Goal: Task Accomplishment & Management: Use online tool/utility

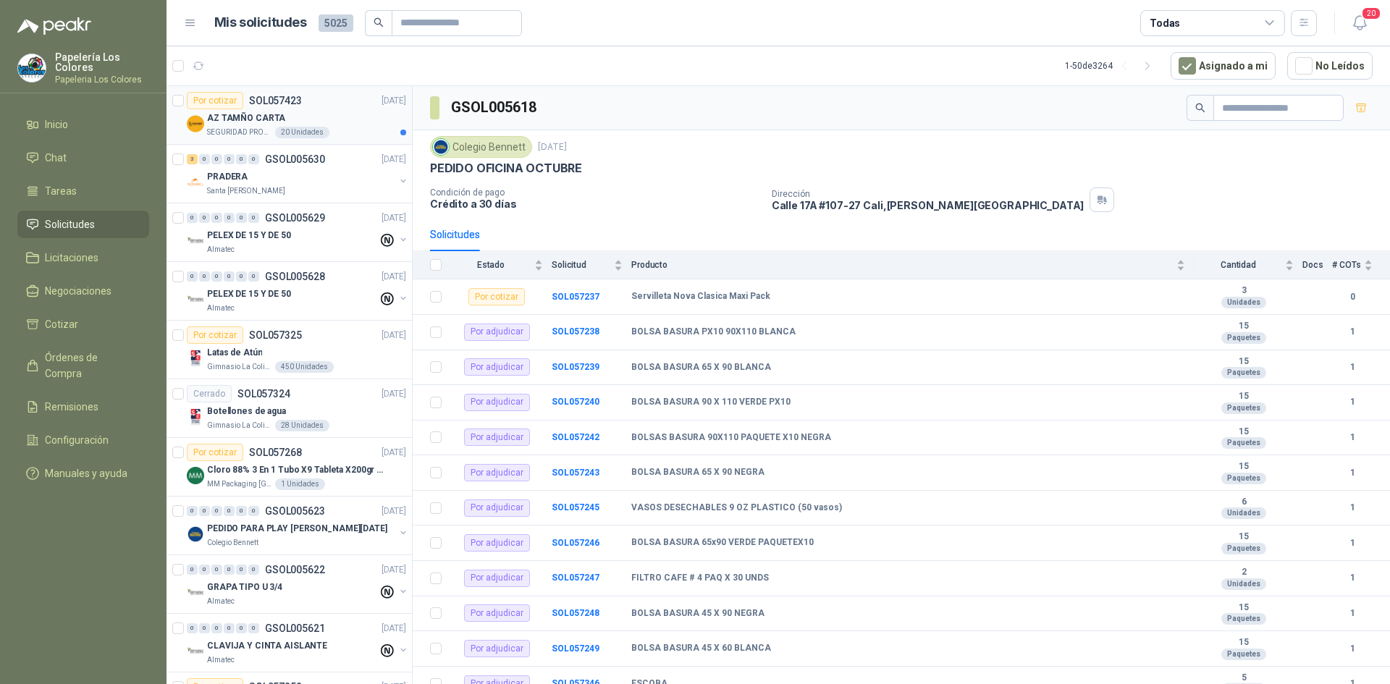
click at [340, 109] on div "Por cotizar SOL057423 25/09/25" at bounding box center [296, 100] width 219 height 17
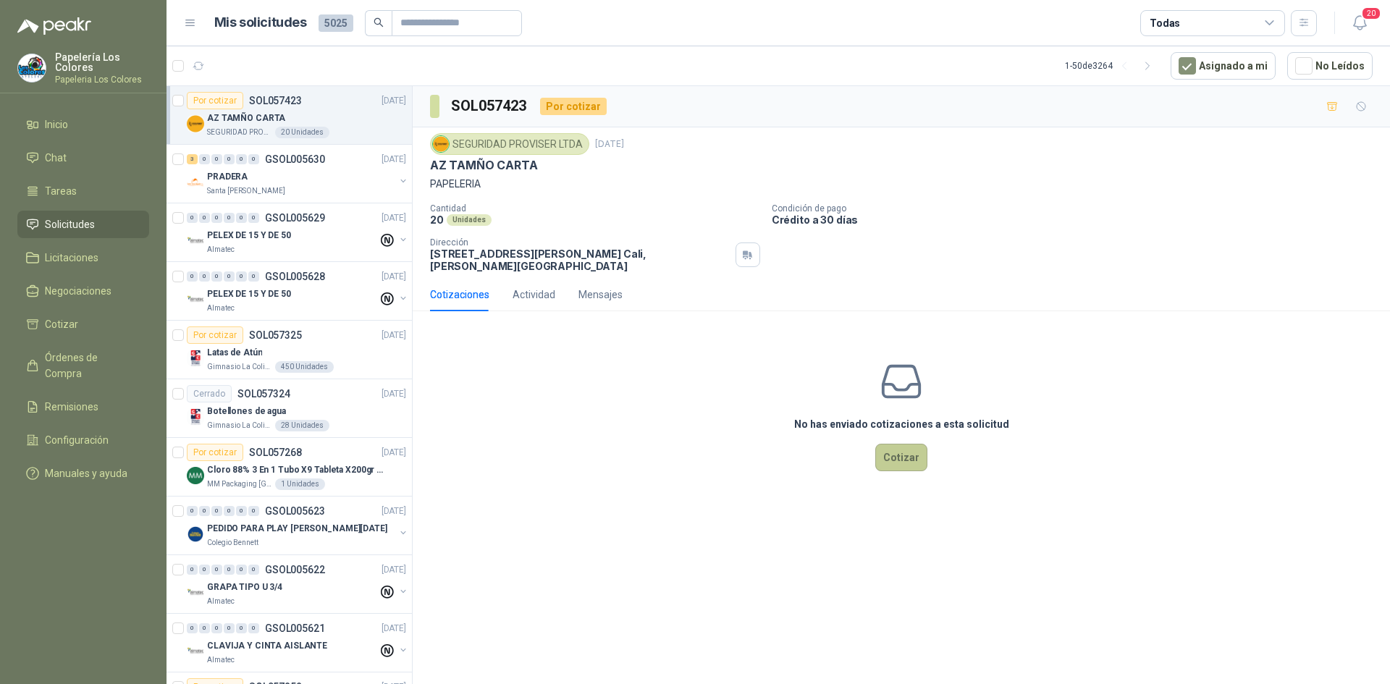
click at [890, 454] on button "Cotizar" at bounding box center [901, 458] width 52 height 28
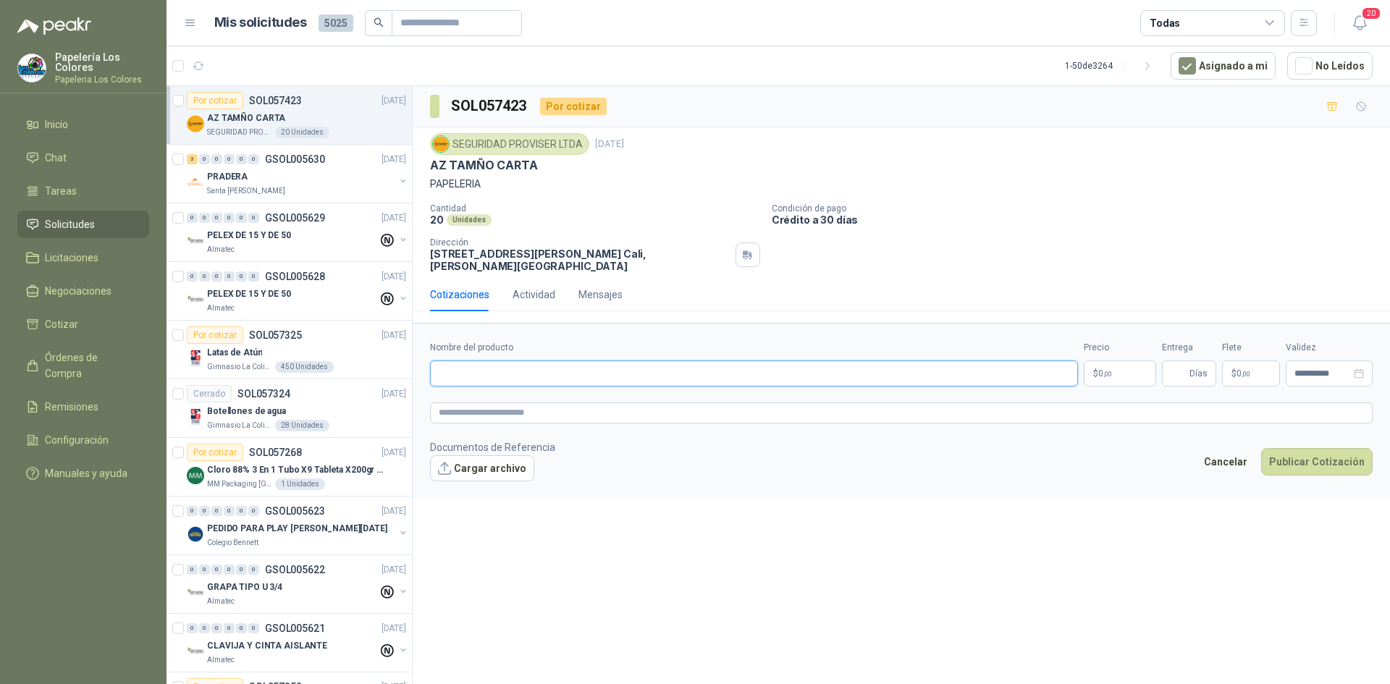
click at [529, 364] on input "Nombre del producto" at bounding box center [754, 374] width 648 height 26
click at [548, 371] on input "Nombre del producto" at bounding box center [754, 374] width 648 height 26
paste input "**********"
type input "**********"
click at [1115, 371] on body "Papelería Los Colores Papeleria Los Colores Inicio Chat Tareas Solicitudes Lici…" at bounding box center [695, 342] width 1390 height 684
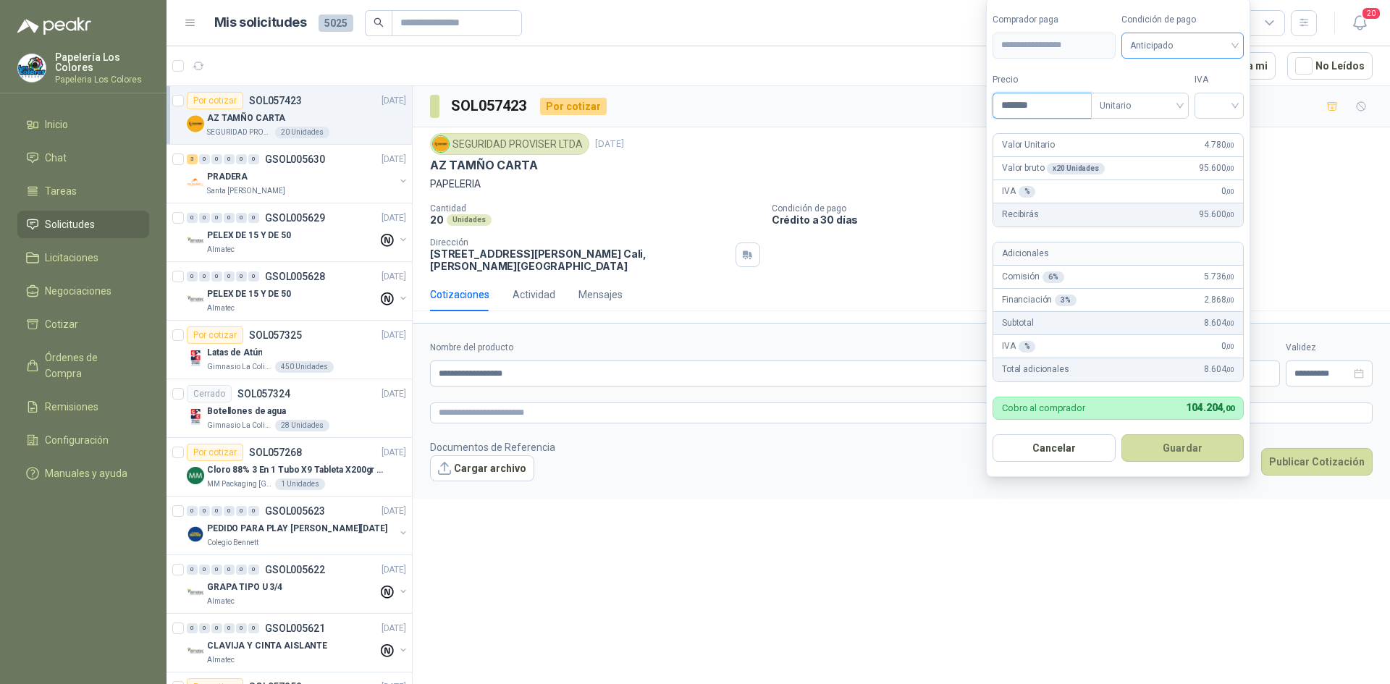
click at [1164, 39] on span "Anticipado" at bounding box center [1183, 46] width 106 height 22
type input "*******"
click at [1169, 96] on div "Crédito a 30 días" at bounding box center [1185, 99] width 101 height 16
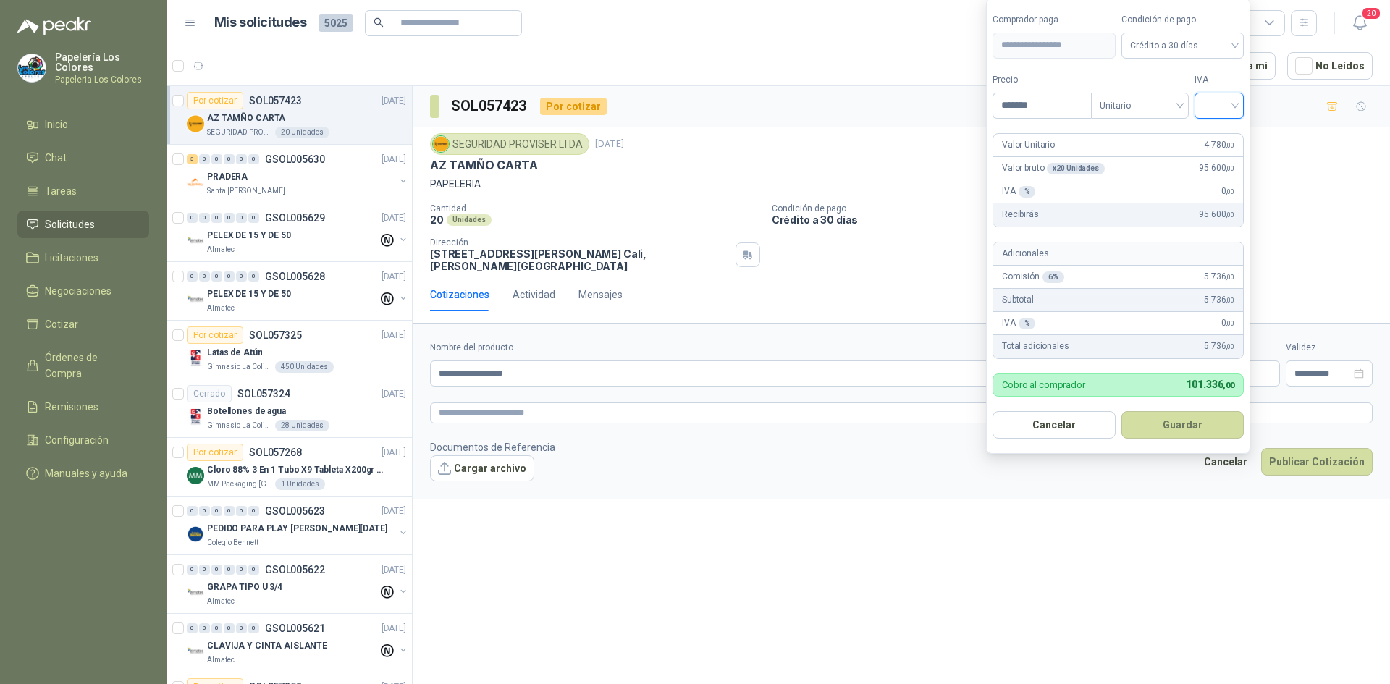
click at [1212, 106] on input "search" at bounding box center [1219, 104] width 32 height 22
click at [1222, 131] on div "19%" at bounding box center [1222, 135] width 27 height 16
click at [1176, 422] on button "Guardar" at bounding box center [1185, 425] width 125 height 28
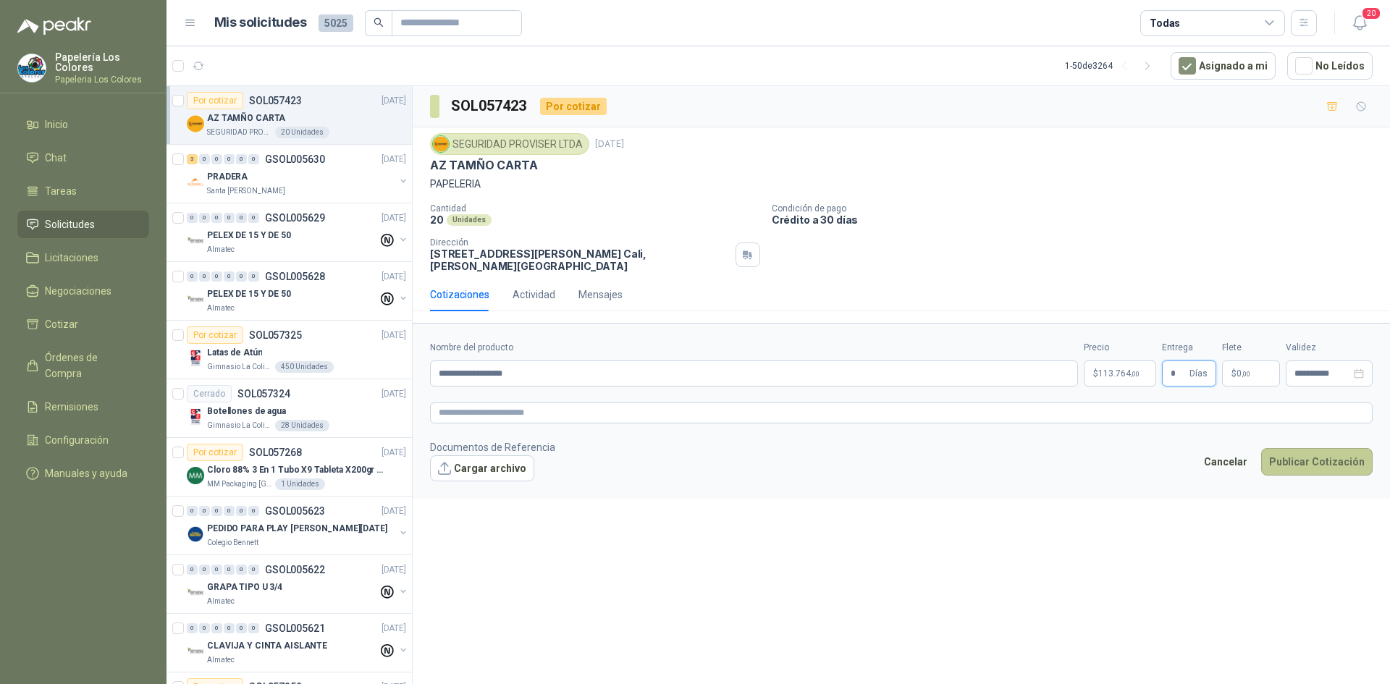
type input "*"
click at [1293, 458] on button "Publicar Cotización" at bounding box center [1317, 462] width 112 height 28
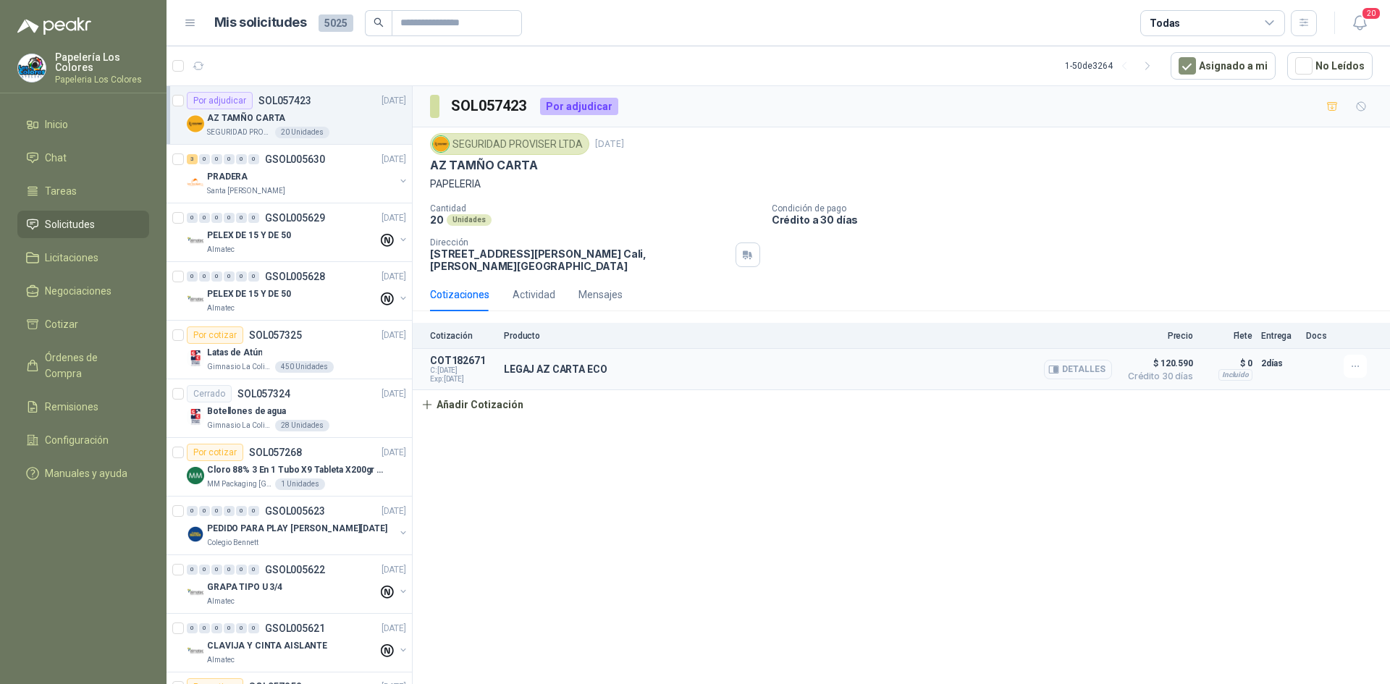
click at [1082, 369] on button "Detalles" at bounding box center [1078, 370] width 68 height 20
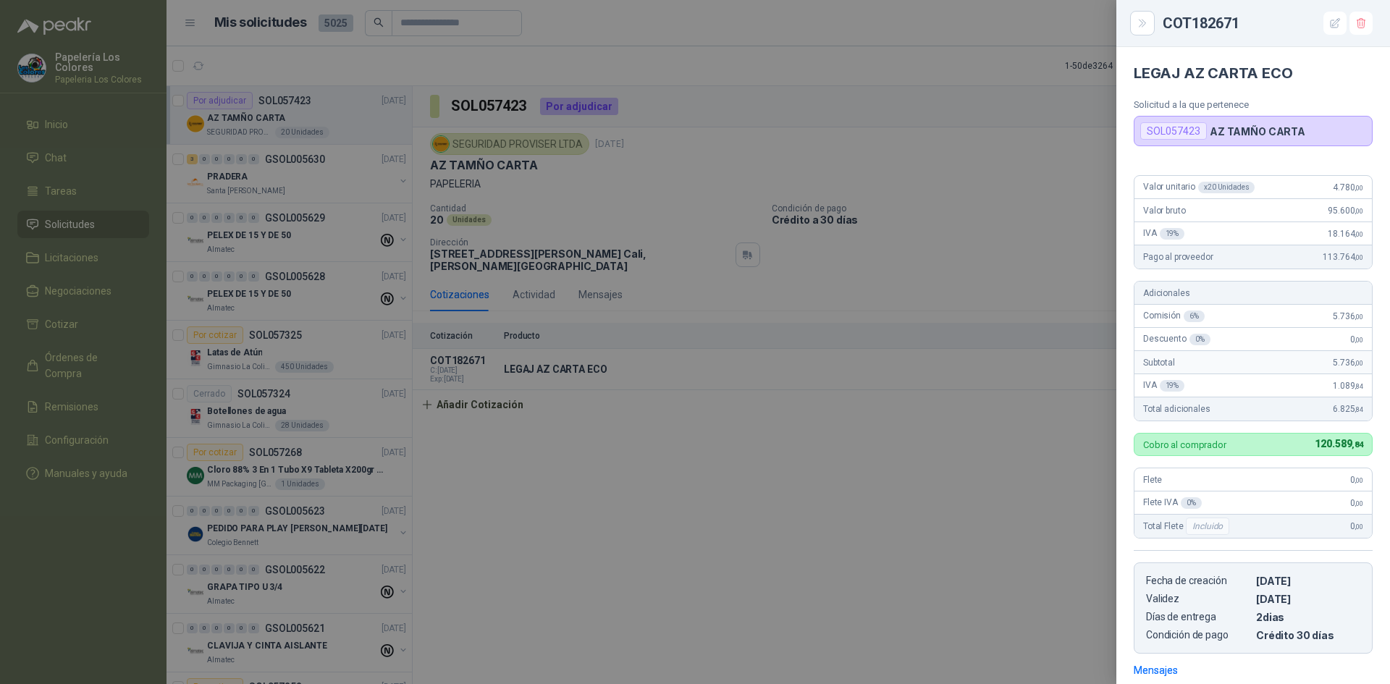
click at [1007, 172] on div at bounding box center [695, 342] width 1390 height 684
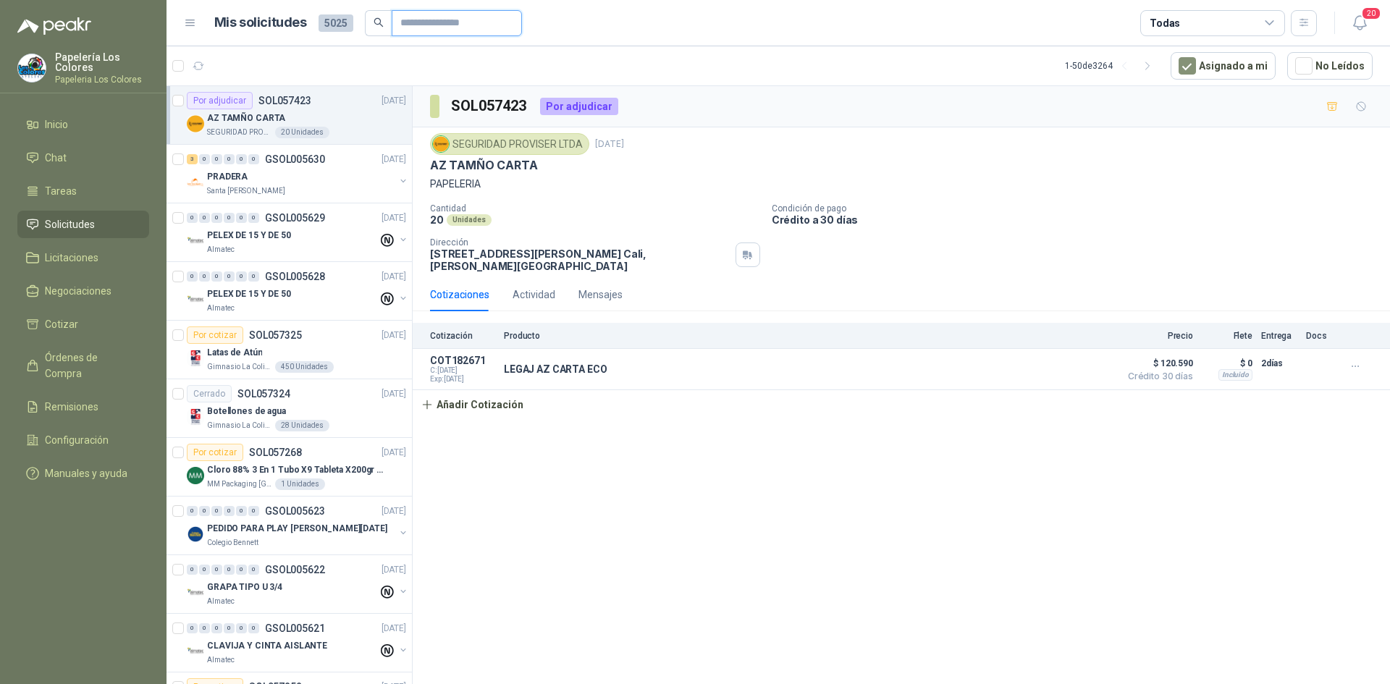
click at [427, 24] on input "text" at bounding box center [450, 23] width 101 height 25
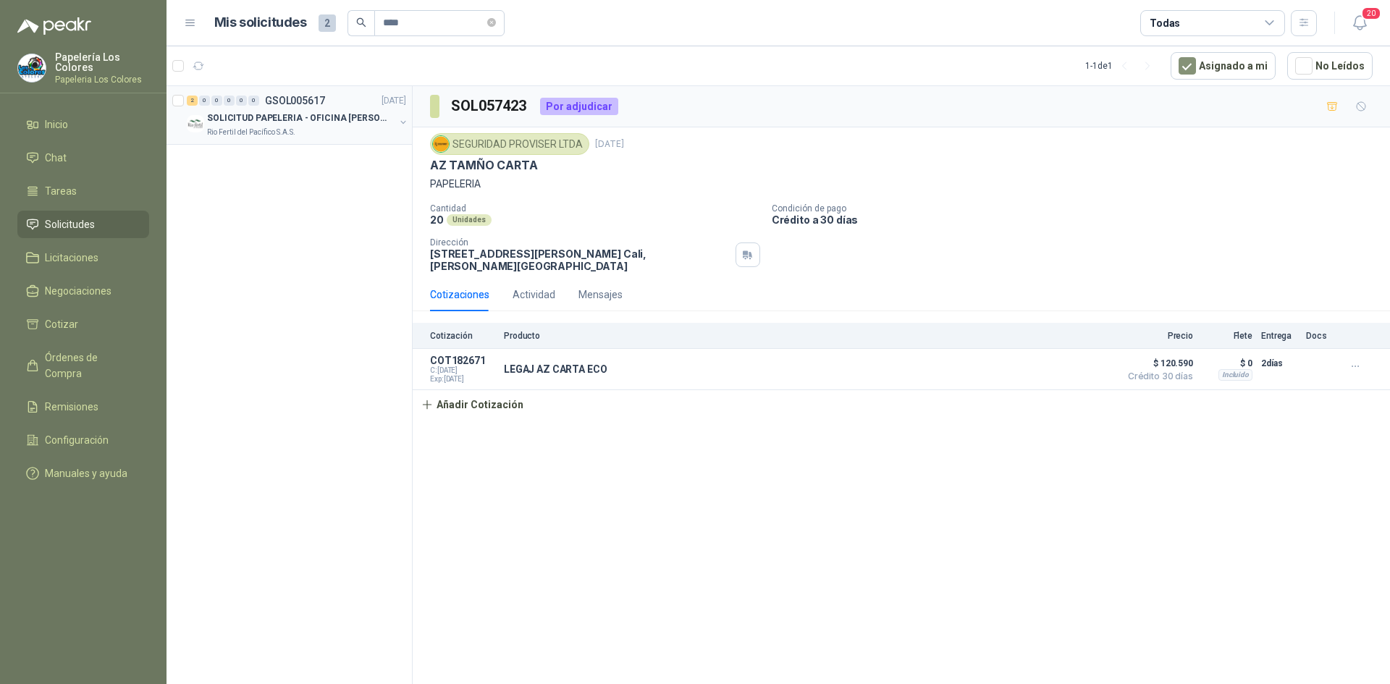
click at [340, 104] on div "2 0 0 0 0 0 GSOL005617 24/09/25" at bounding box center [298, 100] width 222 height 17
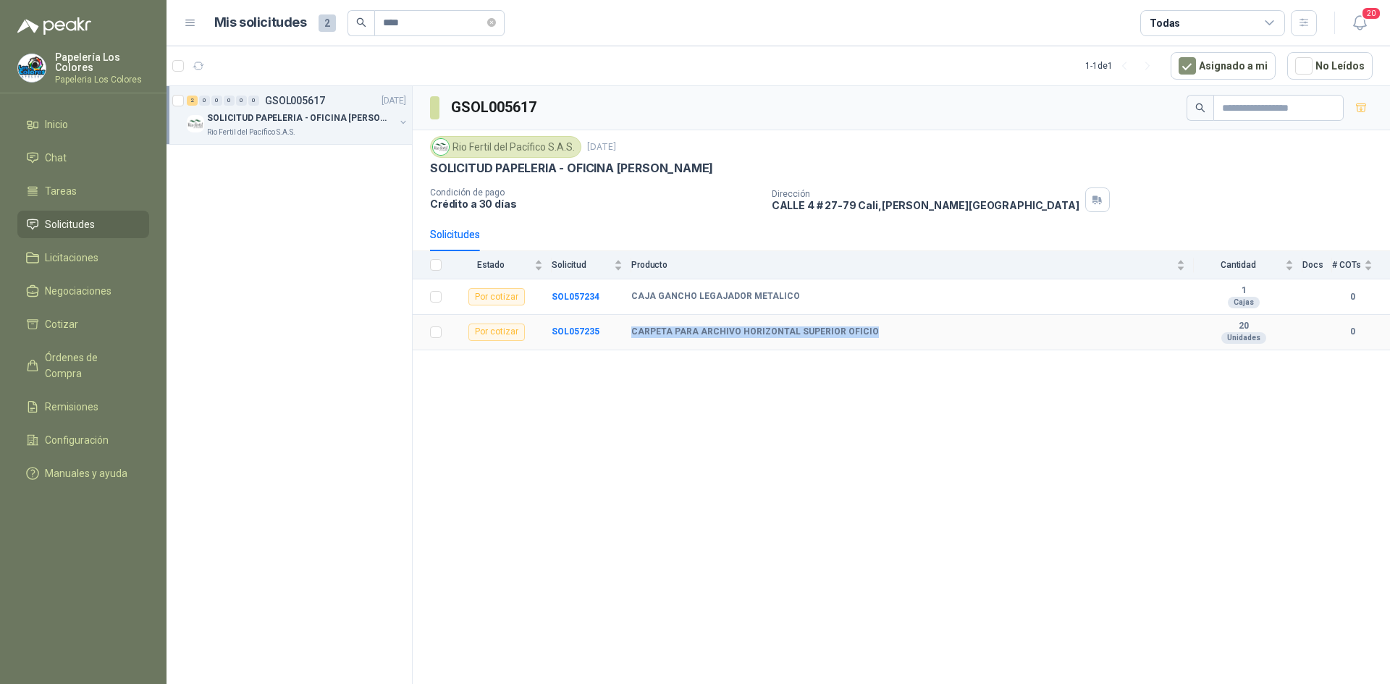
drag, startPoint x: 860, startPoint y: 331, endPoint x: 630, endPoint y: 341, distance: 230.5
click at [630, 341] on tr "Por cotizar SOL057235 CARPETA PARA ARCHIVO HORIZONTAL SUPERIOR OFICIO 20 Unidad…" at bounding box center [902, 332] width 978 height 35
copy tr "CARPETA PARA ARCHIVO HORIZONTAL SUPERIOR OFICIO"
click at [754, 458] on div "GSOL005617 Rio Fertil del Pacífico S.A.S. 24 sept, 2025 SOLICITUD PAPELERIA - O…" at bounding box center [902, 387] width 978 height 603
drag, startPoint x: 429, startPoint y: 22, endPoint x: 336, endPoint y: 32, distance: 93.2
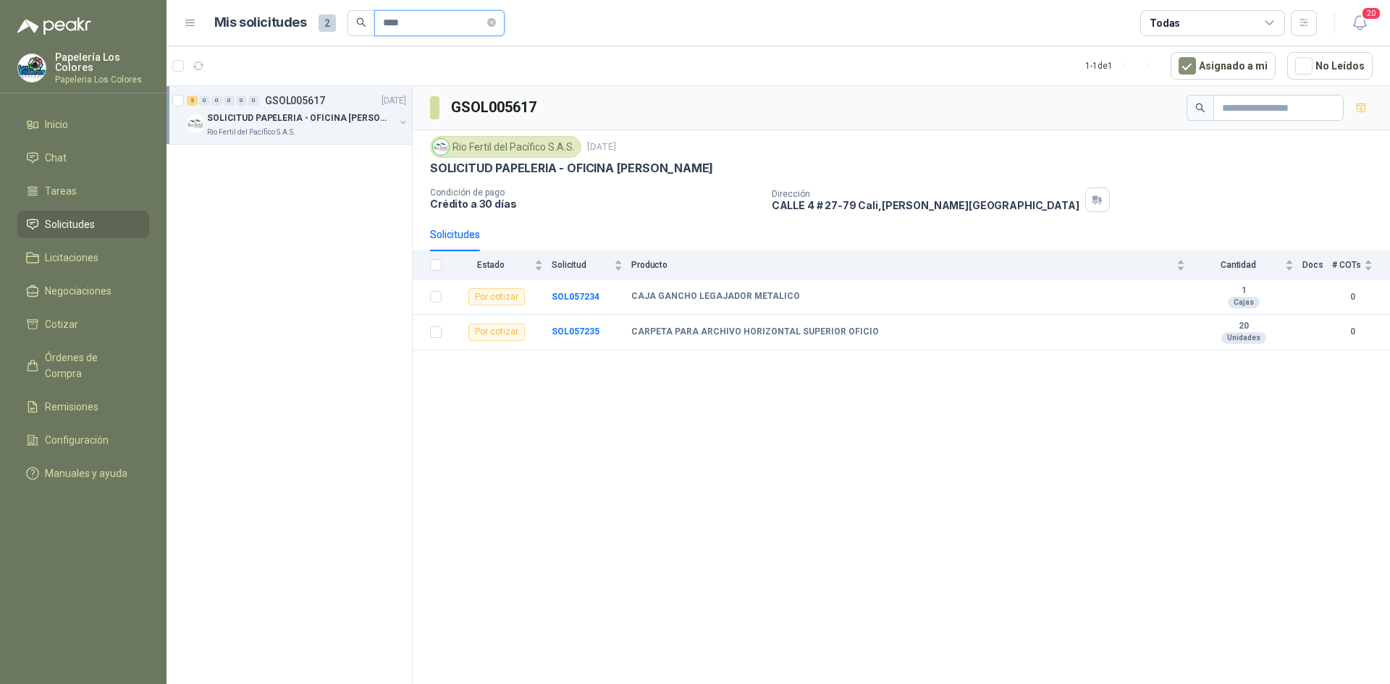
click at [336, 32] on div "Mis solicitudes 2 ****" at bounding box center [359, 23] width 290 height 26
type input "*"
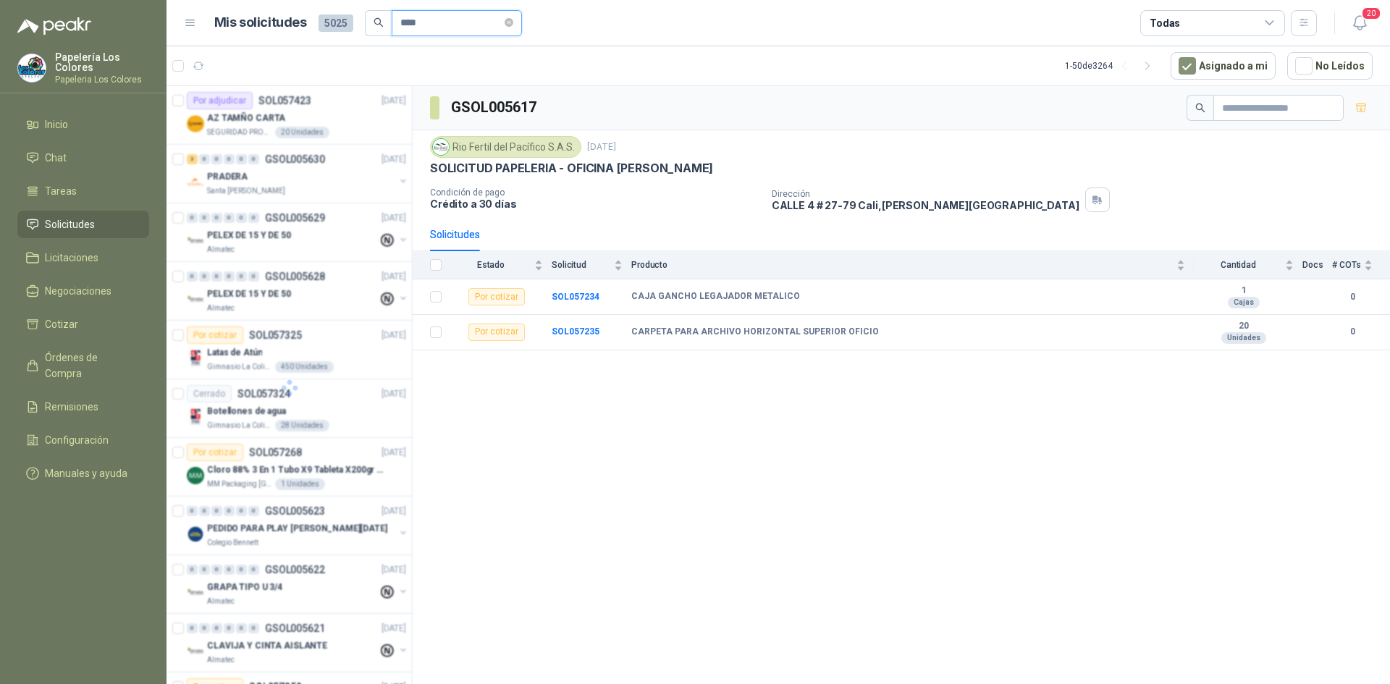
type input "****"
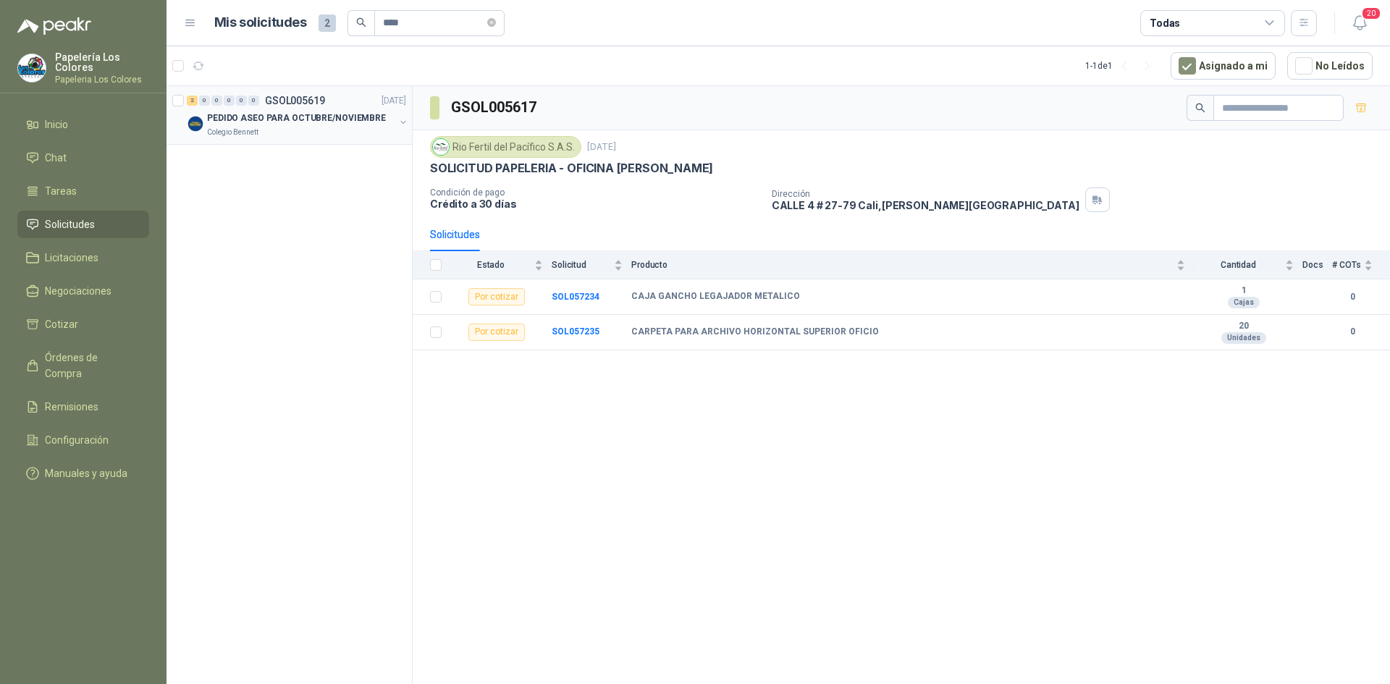
click at [353, 94] on div "2 0 0 0 0 0 GSOL005619 24/09/25" at bounding box center [298, 100] width 222 height 17
drag, startPoint x: 633, startPoint y: 296, endPoint x: 820, endPoint y: 303, distance: 186.9
click at [820, 303] on td "TOALLA ELITE ROLLO DOBLE HOJA X 3 ROLLOS" at bounding box center [912, 296] width 563 height 35
copy b "TOALLA ELITE ROLLO DOBLE HOJA X 3 ROLLOS"
click at [340, 109] on div "2 0 0 0 0 0 GSOL005619 24/09/25" at bounding box center [298, 100] width 222 height 17
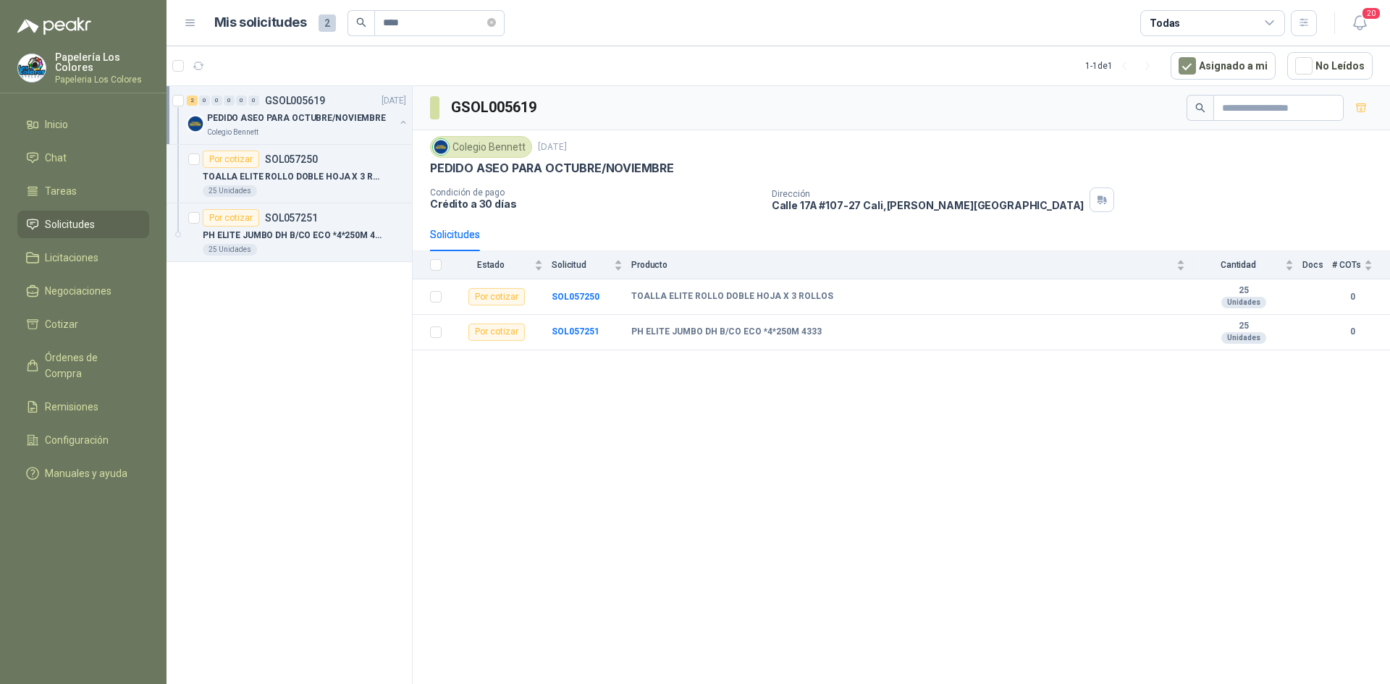
click at [659, 487] on div "GSOL005619 Colegio Bennett 24 sept, 2025 PEDIDO ASEO PARA OCTUBRE/NOVIEMBRE Con…" at bounding box center [902, 387] width 978 height 603
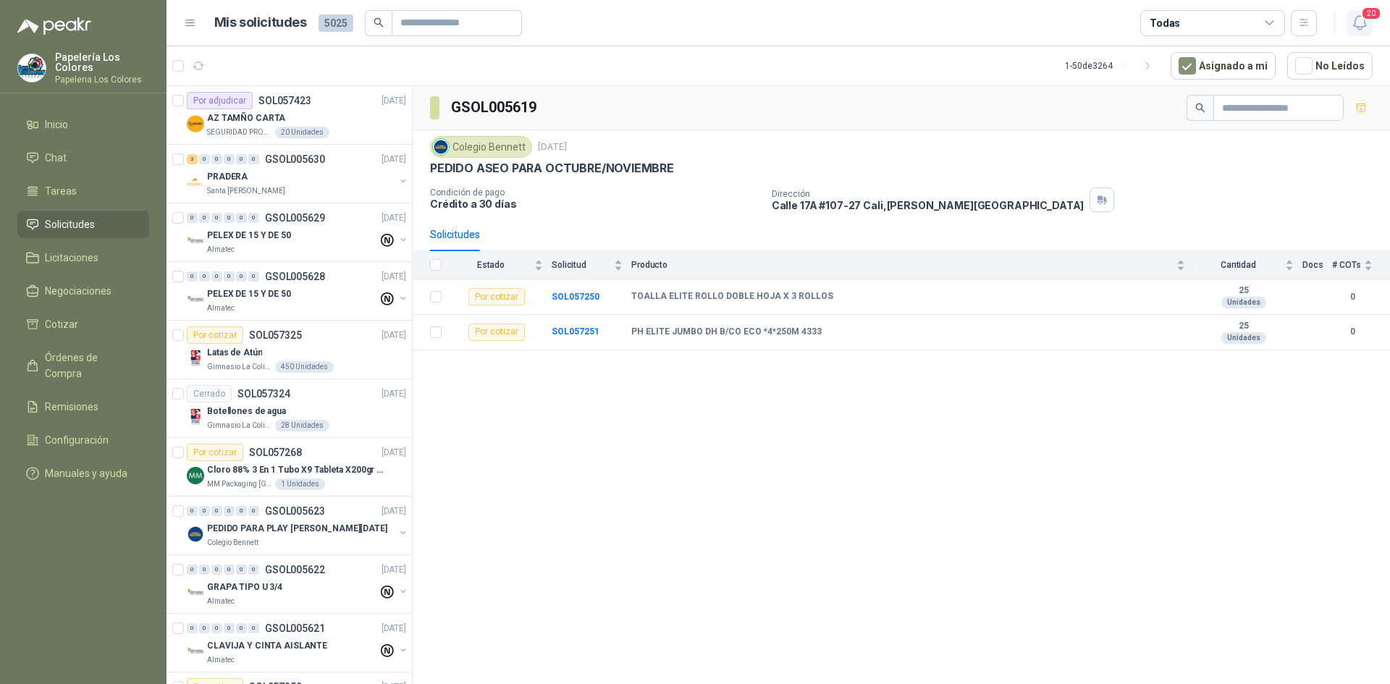
click at [1363, 19] on span "20" at bounding box center [1371, 14] width 20 height 14
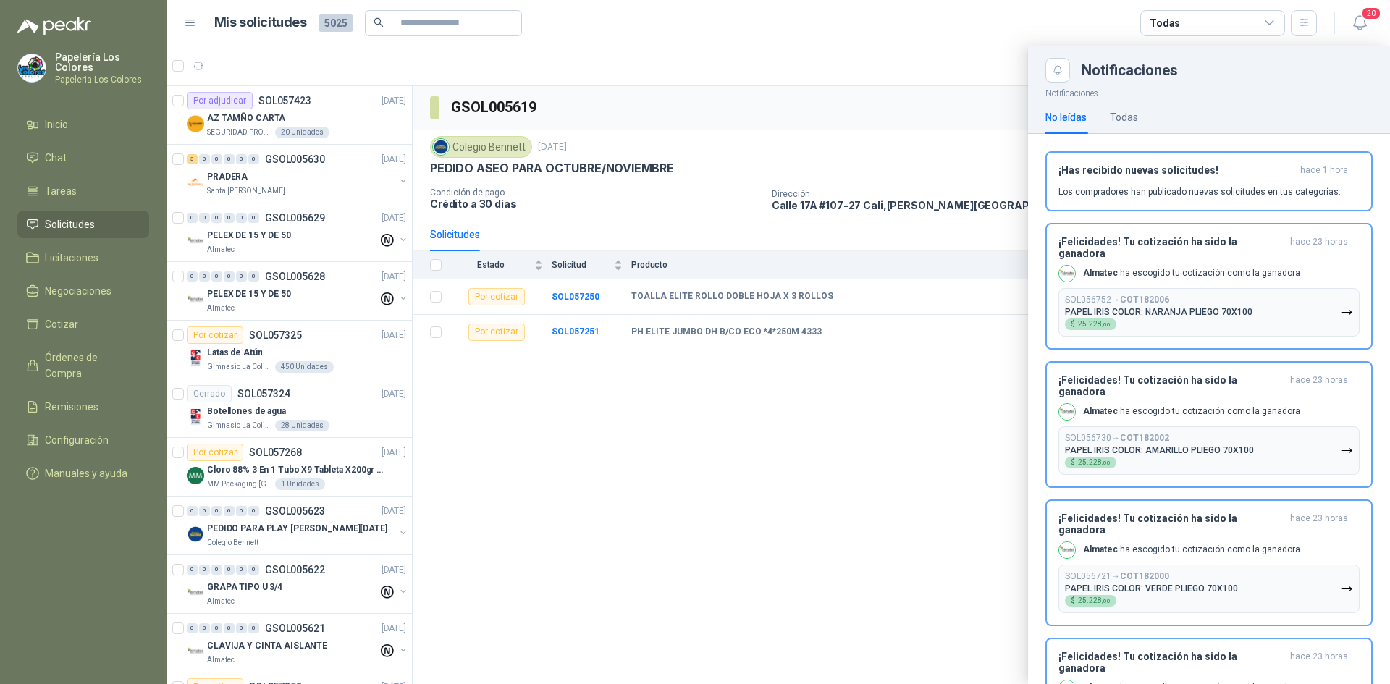
click at [874, 146] on div at bounding box center [779, 365] width 1224 height 638
